Goal: Task Accomplishment & Management: Use online tool/utility

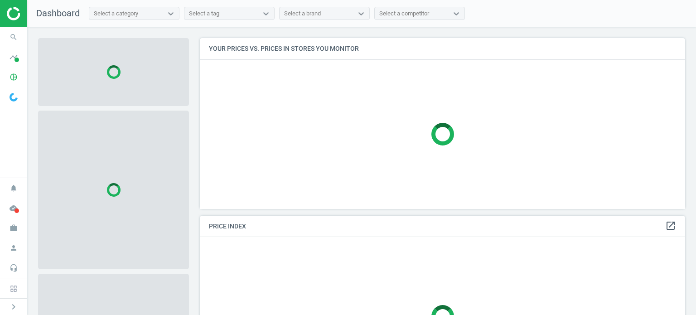
scroll to position [184, 492]
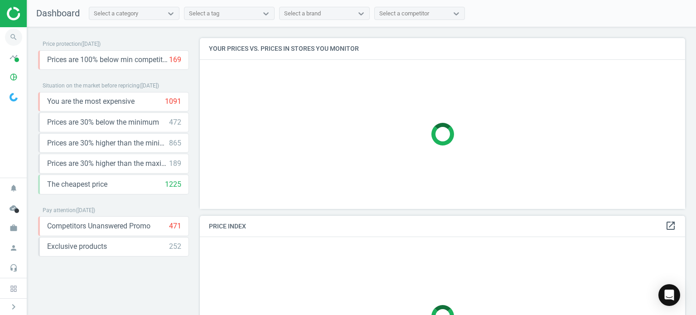
click at [8, 37] on icon "search" at bounding box center [13, 37] width 17 height 17
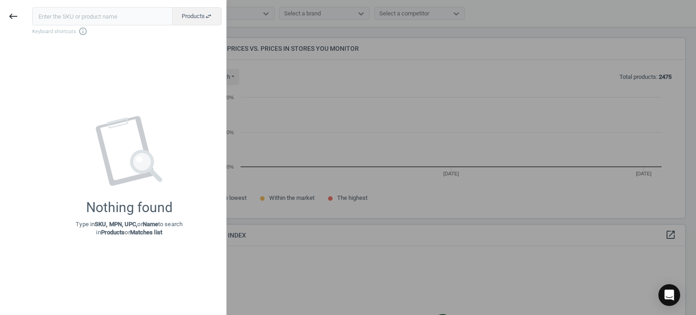
scroll to position [193, 492]
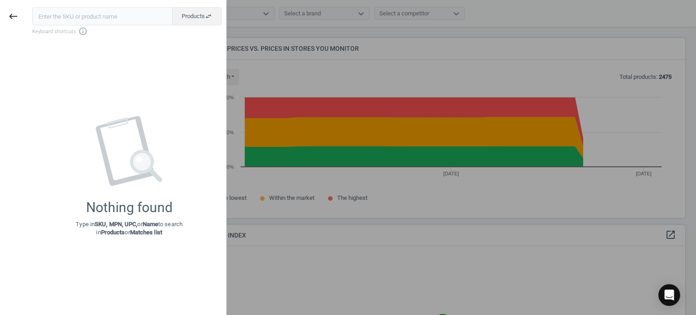
click at [86, 16] on input "text" at bounding box center [102, 16] width 140 height 18
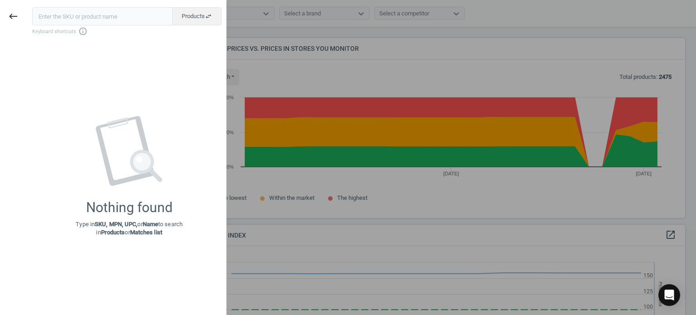
scroll to position [222, 492]
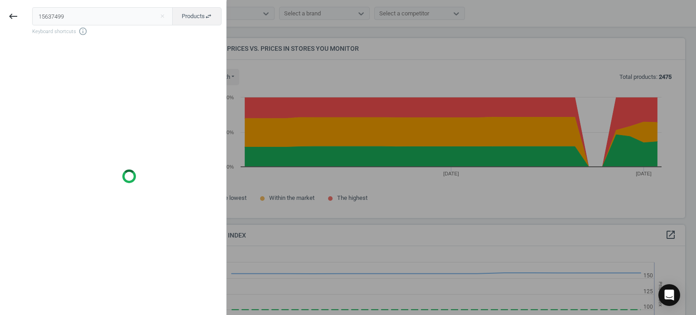
type input "15637499"
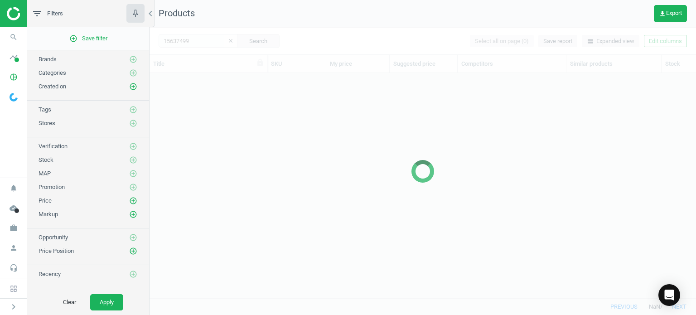
scroll to position [211, 539]
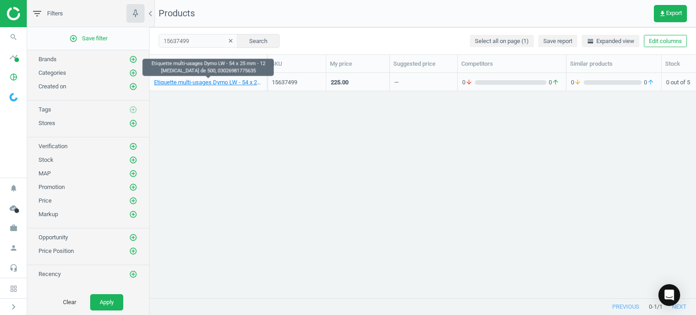
click at [204, 87] on div "Etiquette multi-usages Dymo LW - 54 x 25 mm - 12 [MEDICAL_DATA] de 500, 0302698…" at bounding box center [208, 83] width 108 height 11
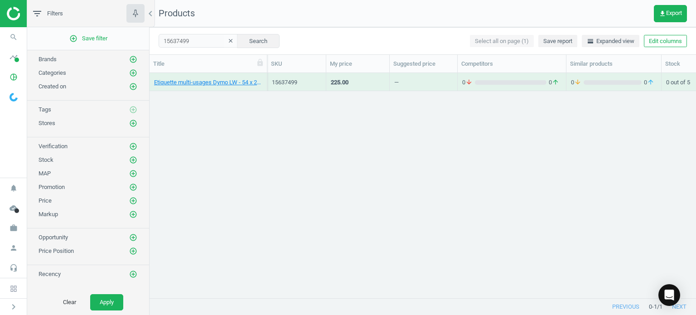
click at [209, 87] on div "Etiquette multi-usages Dymo LW - 54 x 25 mm - 12 [MEDICAL_DATA] de 500, 0302698…" at bounding box center [208, 83] width 108 height 11
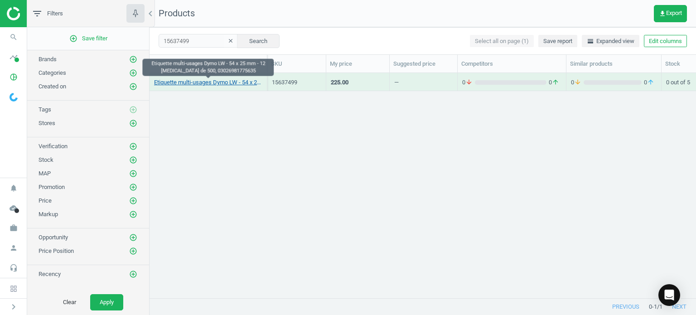
click at [211, 84] on link "Etiquette multi-usages Dymo LW - 54 x 25 mm - 12 [MEDICAL_DATA] de 500, 0302698…" at bounding box center [208, 82] width 108 height 8
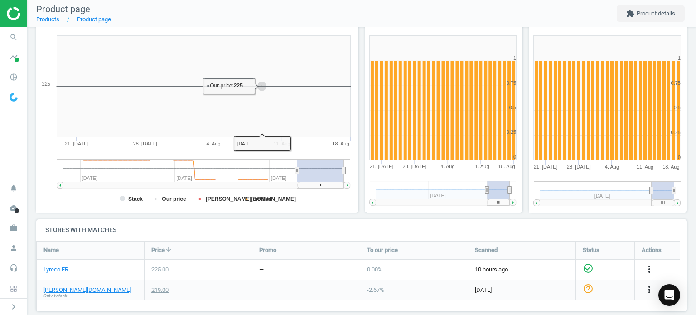
scroll to position [136, 0]
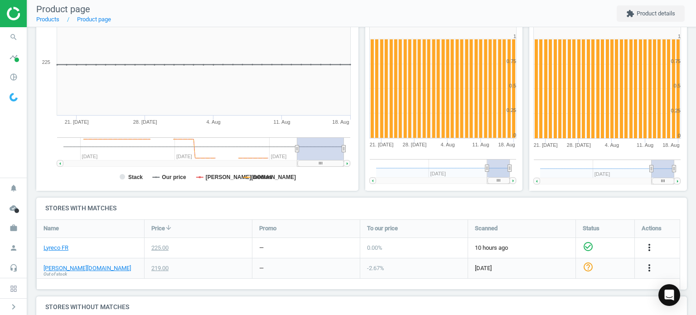
drag, startPoint x: 329, startPoint y: 166, endPoint x: 301, endPoint y: 166, distance: 28.1
click at [301, 166] on icon "Created with Highstock 6.2.0 Stack Our price [PERSON_NAME][DOMAIN_NAME] median …" at bounding box center [195, 100] width 318 height 181
drag, startPoint x: 306, startPoint y: 162, endPoint x: 324, endPoint y: 179, distance: 25.6
click at [324, 179] on icon "Created with Highstock 6.2.0 Stack Our price [PERSON_NAME][DOMAIN_NAME] median …" at bounding box center [195, 100] width 318 height 181
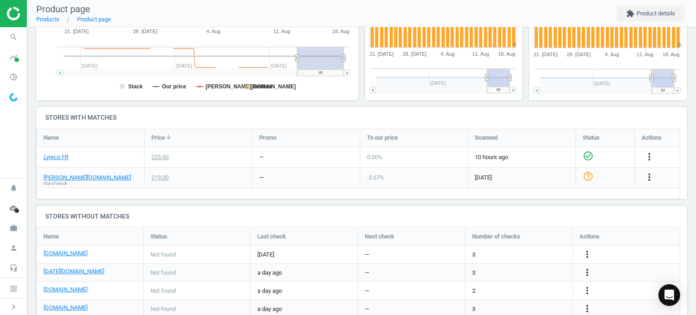
scroll to position [256, 0]
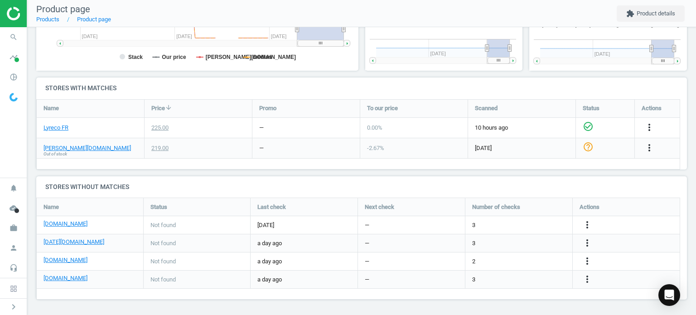
click at [190, 260] on div "Not found" at bounding box center [197, 261] width 106 height 18
click at [308, 259] on span "a day ago" at bounding box center [303, 261] width 93 height 8
click at [581, 256] on icon "more_vert" at bounding box center [586, 260] width 11 height 11
click at [623, 259] on div "more_vert" at bounding box center [625, 261] width 107 height 18
click at [587, 263] on icon "more_vert" at bounding box center [586, 260] width 11 height 11
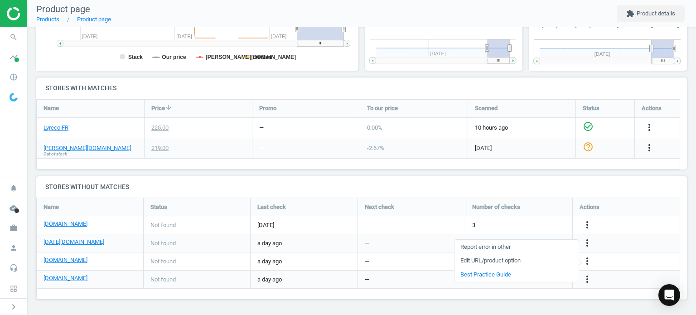
click at [554, 264] on link "Edit URL/product option" at bounding box center [516, 261] width 124 height 14
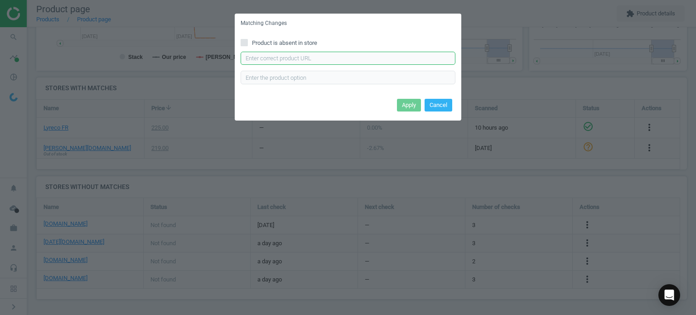
click at [286, 58] on input "text" at bounding box center [347, 59] width 215 height 14
paste input "[URL][DOMAIN_NAME]"
type input "[URL][DOMAIN_NAME]"
click at [405, 100] on button "Apply" at bounding box center [409, 105] width 24 height 13
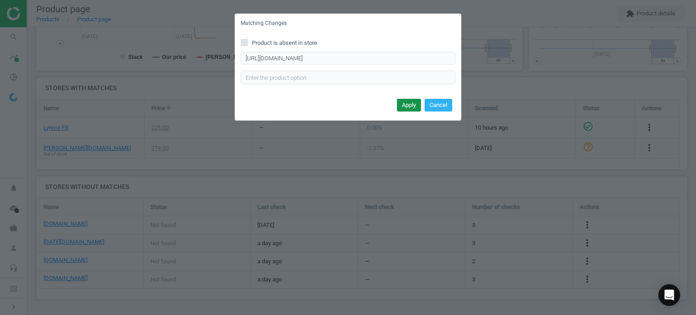
scroll to position [0, 0]
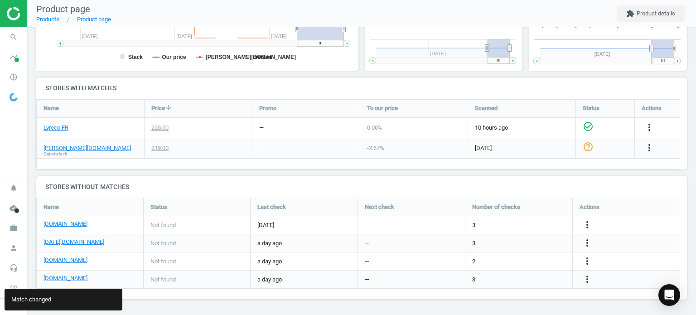
click at [536, 260] on div "2" at bounding box center [518, 261] width 107 height 18
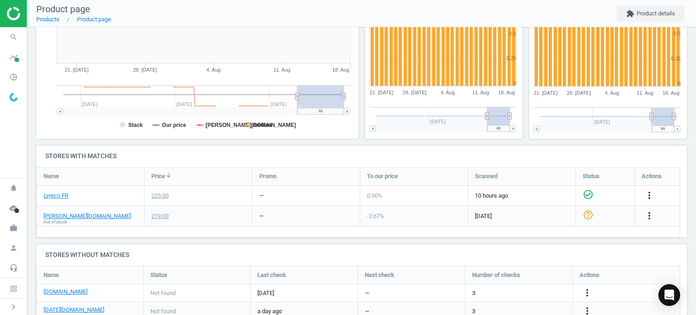
scroll to position [120, 0]
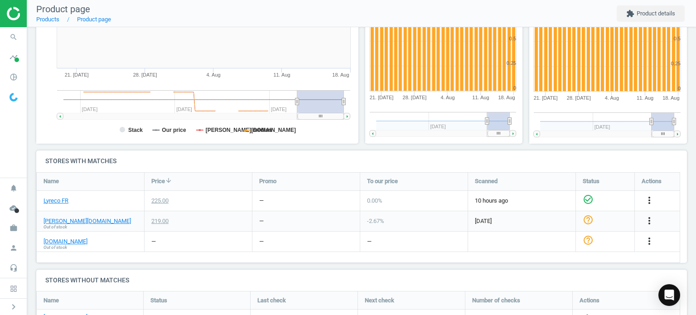
scroll to position [226, 0]
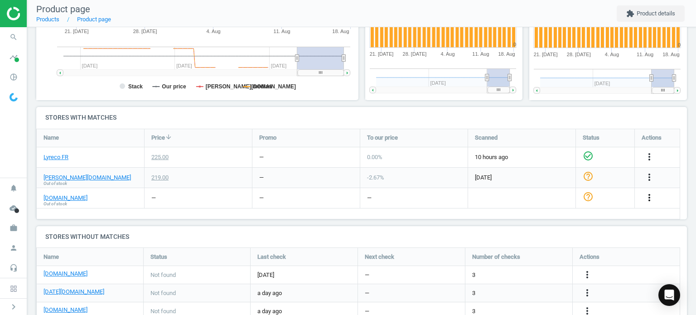
click at [652, 195] on icon "more_vert" at bounding box center [648, 197] width 11 height 11
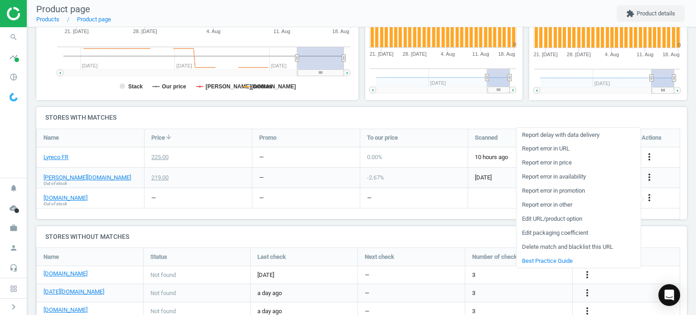
click at [582, 221] on link "Edit URL/product option" at bounding box center [578, 218] width 124 height 14
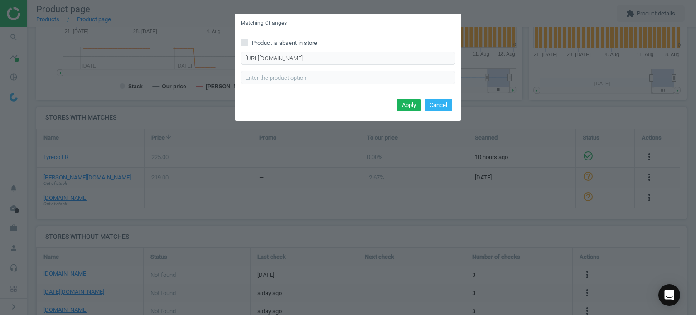
click at [515, 112] on div "Matching Changes Product is absent in store https://www.jpg.fr/etiquettes-trans…" at bounding box center [348, 157] width 696 height 315
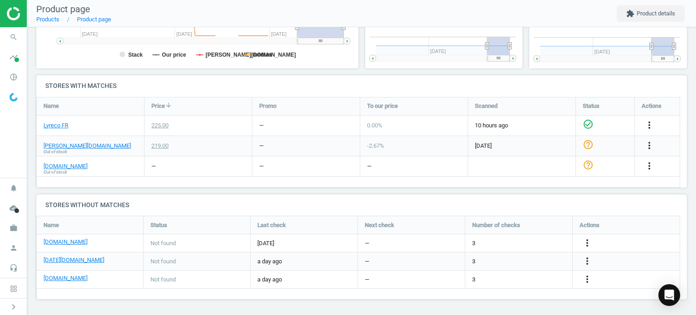
scroll to position [32, 0]
